Goal: Information Seeking & Learning: Learn about a topic

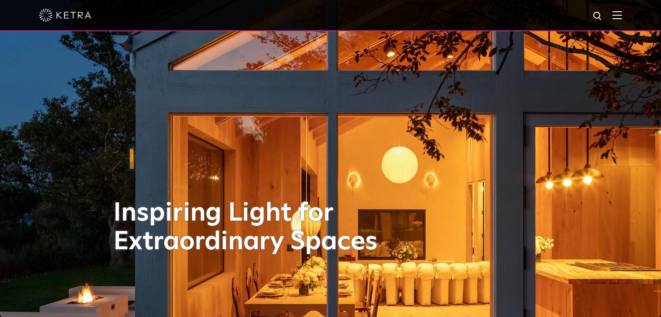
click at [621, 15] on img at bounding box center [618, 15] width 10 height 8
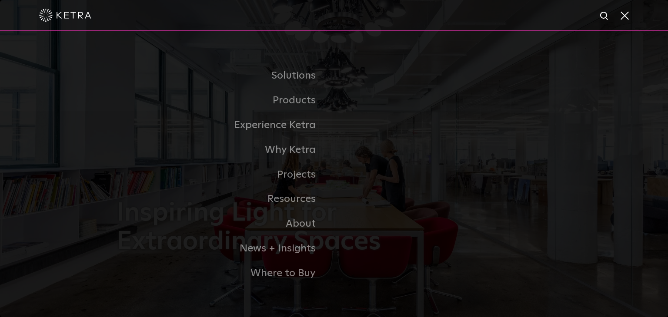
click at [0, 0] on link "Commercial Products" at bounding box center [0, 0] width 0 height 0
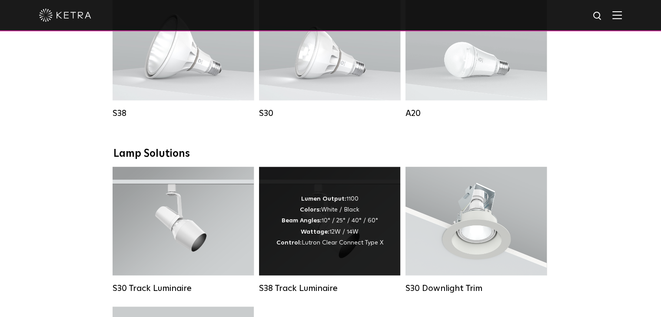
scroll to position [652, 0]
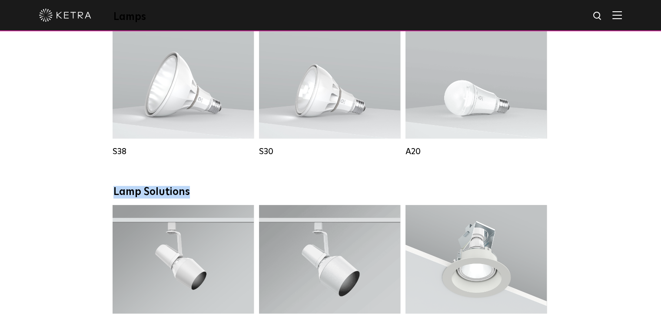
drag, startPoint x: 114, startPoint y: 200, endPoint x: 190, endPoint y: 199, distance: 76.1
click at [190, 199] on div "Lamp Solutions" at bounding box center [331, 192] width 435 height 13
click at [195, 199] on div "Lamp Solutions" at bounding box center [331, 192] width 435 height 13
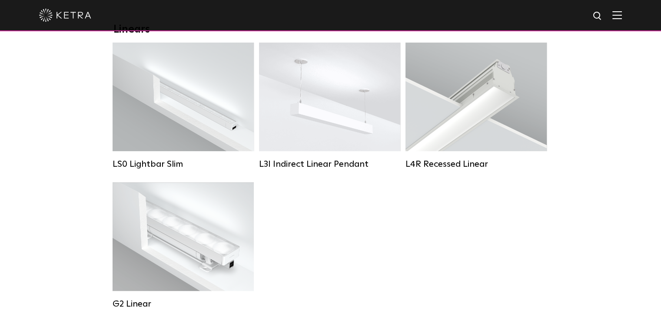
scroll to position [304, 0]
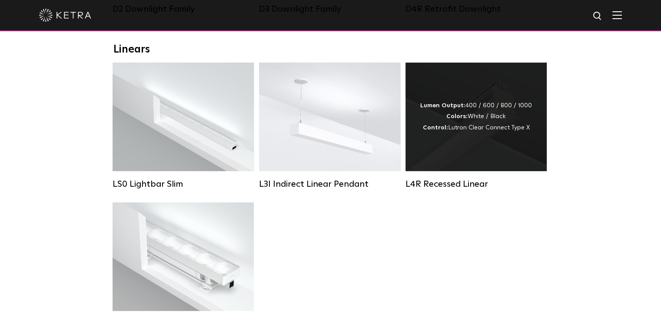
click at [460, 157] on div "Lumen Output: 400 / 600 / 800 / 1000 Colors: White / Black Control: Lutron Clea…" at bounding box center [476, 117] width 141 height 109
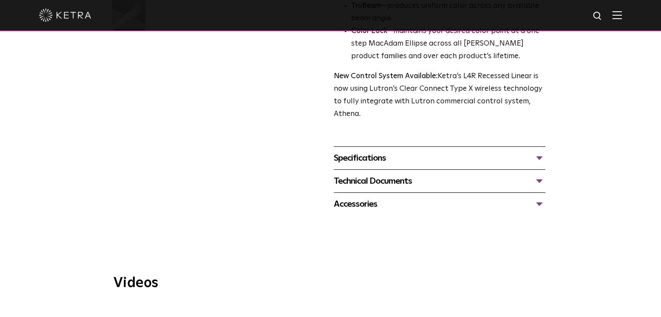
scroll to position [174, 0]
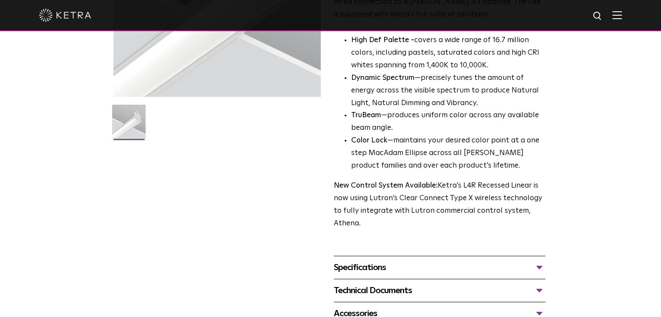
click at [354, 270] on div "Specifications" at bounding box center [440, 268] width 212 height 14
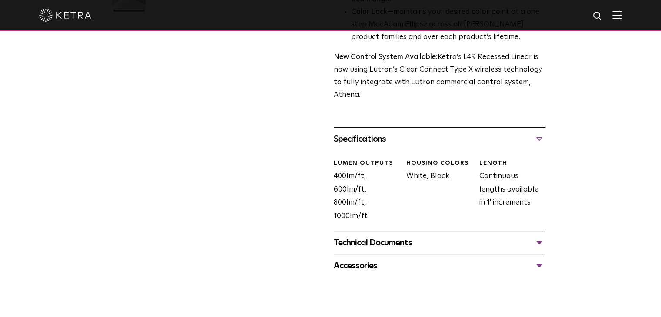
scroll to position [304, 0]
